Goal: Information Seeking & Learning: Learn about a topic

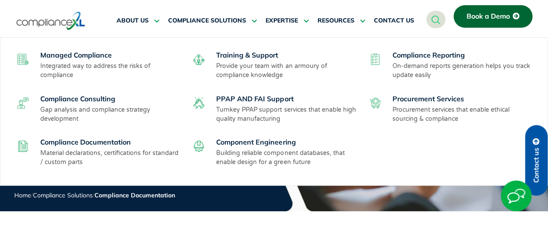
click at [399, 59] on h2 "Compliance Reporting" at bounding box center [463, 55] width 142 height 9
click at [73, 101] on link "Compliance Consulting" at bounding box center [77, 98] width 75 height 9
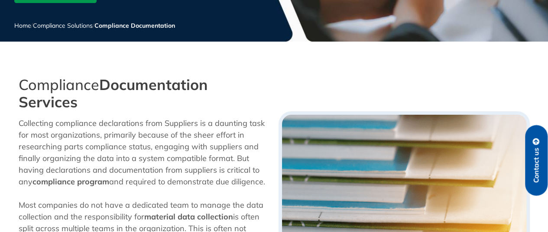
scroll to position [346, 0]
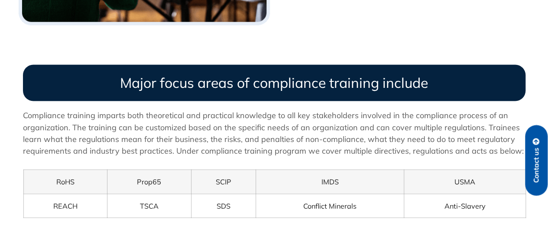
scroll to position [1368, 0]
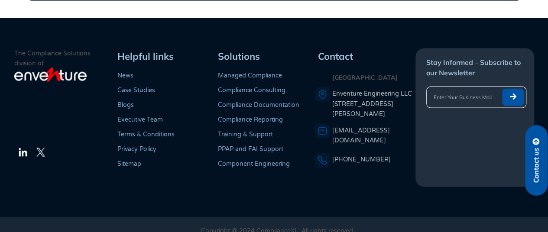
scroll to position [821, 0]
